Goal: Task Accomplishment & Management: Complete application form

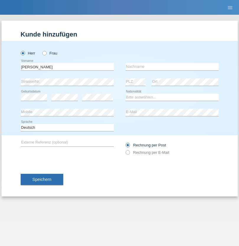
type input "[PERSON_NAME]"
click at [172, 67] on input "text" at bounding box center [171, 66] width 93 height 7
type input "Kuhn"
select select "CH"
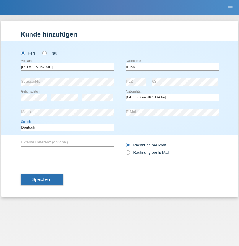
select select "en"
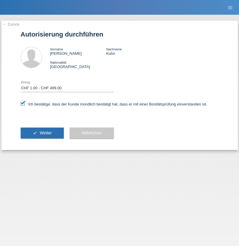
select select "1"
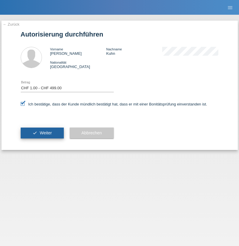
click at [42, 133] on span "Weiter" at bounding box center [46, 133] width 12 height 5
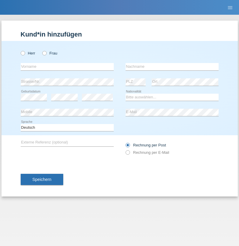
radio input "true"
click at [67, 67] on input "text" at bounding box center [67, 66] width 93 height 7
type input "longar"
click at [172, 67] on input "text" at bounding box center [171, 66] width 93 height 7
type input "millaku"
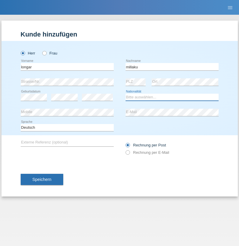
select select "XK"
select select "C"
select select "03"
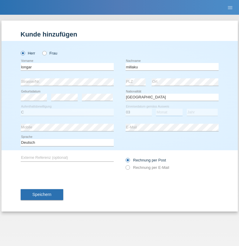
select select "04"
select select "2021"
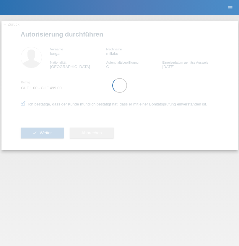
select select "1"
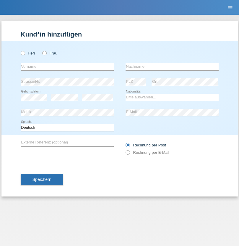
radio input "true"
click at [67, 67] on input "text" at bounding box center [67, 66] width 93 height 7
type input "pakchunli@outlook.com"
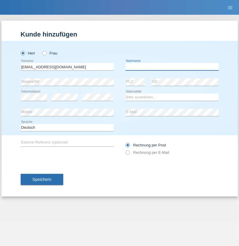
click at [172, 67] on input "text" at bounding box center [171, 66] width 93 height 7
type input "Li"
select select "TO"
select select "C"
select select "01"
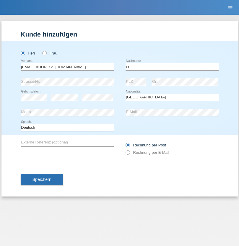
select select "01"
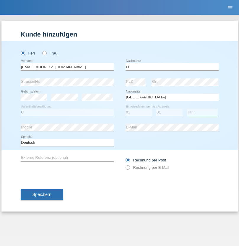
select select "1996"
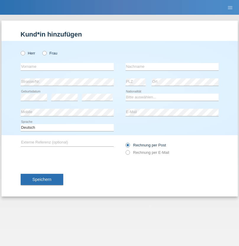
radio input "true"
click at [67, 67] on input "text" at bounding box center [67, 66] width 93 height 7
type input "[PERSON_NAME]"
click at [172, 67] on input "text" at bounding box center [171, 66] width 93 height 7
type input "Farner"
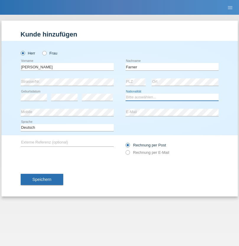
select select "CH"
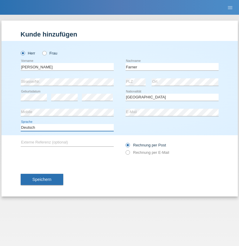
select select "en"
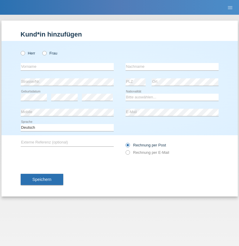
radio input "true"
select select "NL"
select select "C"
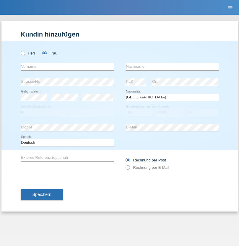
select select "01"
select select "2021"
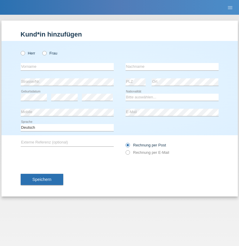
radio input "true"
click at [67, 67] on input "text" at bounding box center [67, 66] width 93 height 7
type input "David"
click at [172, 67] on input "text" at bounding box center [171, 66] width 93 height 7
type input "Amaral"
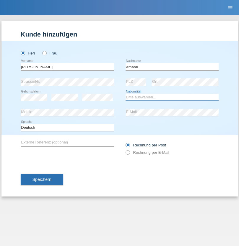
select select "PT"
select select "C"
select select "06"
select select "07"
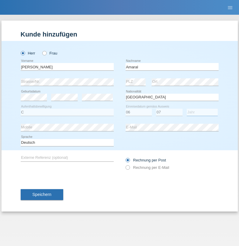
select select "2019"
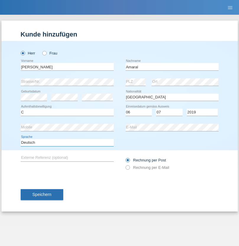
select select "en"
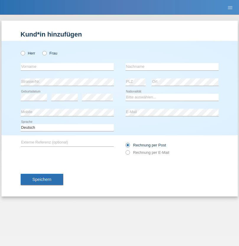
radio input "true"
click at [67, 67] on input "text" at bounding box center [67, 66] width 93 height 7
type input "tim"
click at [172, 67] on input "text" at bounding box center [171, 66] width 93 height 7
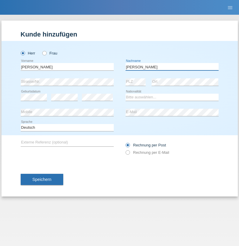
type input "Krüger"
select select "DE"
select select "C"
select select "05"
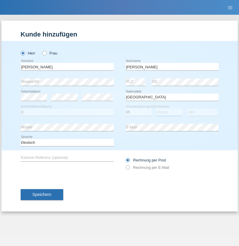
select select "04"
select select "2021"
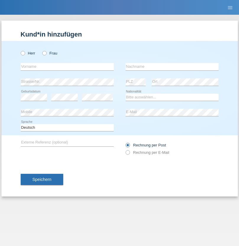
radio input "true"
click at [67, 67] on input "text" at bounding box center [67, 66] width 93 height 7
type input "Schumacher"
click at [172, 67] on input "text" at bounding box center [171, 66] width 93 height 7
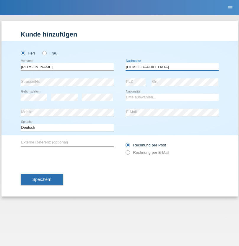
type input "Christian"
select select "CH"
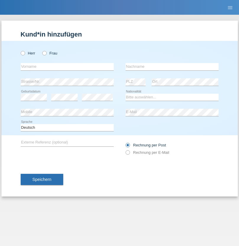
radio input "true"
click at [67, 67] on input "text" at bounding box center [67, 66] width 93 height 7
type input "agnertina"
click at [172, 67] on input "text" at bounding box center [171, 66] width 93 height 7
type input "noshaj"
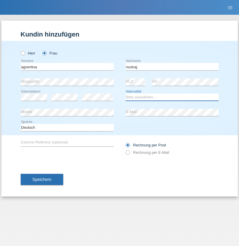
select select "NL"
select select "C"
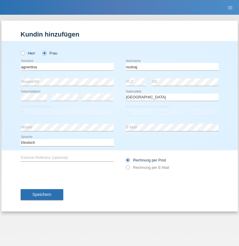
select select "01"
select select "08"
select select "2021"
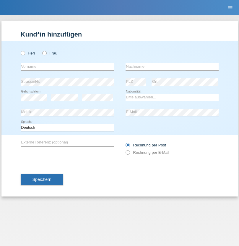
radio input "true"
click at [67, 67] on input "text" at bounding box center [67, 66] width 93 height 7
type input "[PERSON_NAME]"
click at [172, 67] on input "text" at bounding box center [171, 66] width 93 height 7
type input "Pinzo"
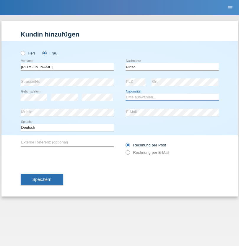
select select "CH"
radio input "true"
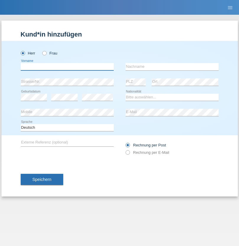
click at [67, 67] on input "text" at bounding box center [67, 66] width 93 height 7
type input "ali"
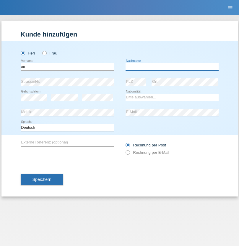
click at [172, 67] on input "text" at bounding box center [171, 66] width 93 height 7
type input "Amini"
select select "AF"
select select "C"
select select "18"
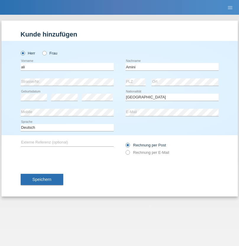
select select "08"
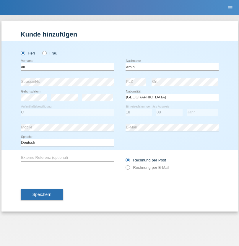
select select "2015"
